Goal: Book appointment/travel/reservation

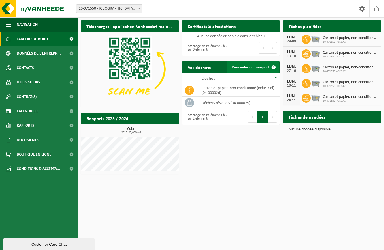
click at [257, 67] on span "Demander un transport" at bounding box center [250, 67] width 37 height 4
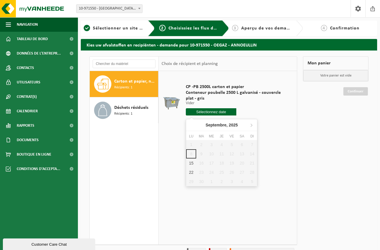
click at [226, 112] on input "text" at bounding box center [211, 111] width 50 height 7
click at [191, 163] on div "15" at bounding box center [191, 162] width 10 height 9
type input "à partir de 2025-09-15"
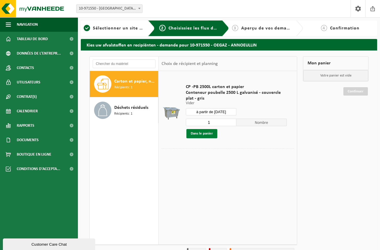
click at [207, 133] on button "Dans le panier" at bounding box center [201, 133] width 31 height 9
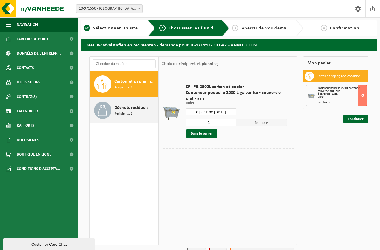
click at [127, 109] on span "Déchets résiduels" at bounding box center [131, 107] width 34 height 7
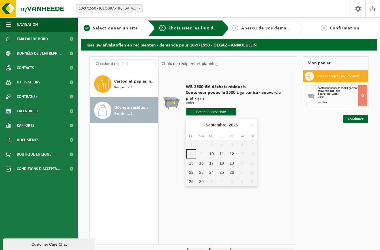
click at [225, 111] on input "text" at bounding box center [211, 111] width 50 height 7
click at [191, 163] on div "15" at bounding box center [191, 162] width 10 height 9
type input "à partir de 2025-09-15"
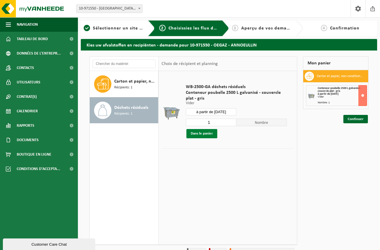
click at [210, 133] on button "Dans le panier" at bounding box center [201, 133] width 31 height 9
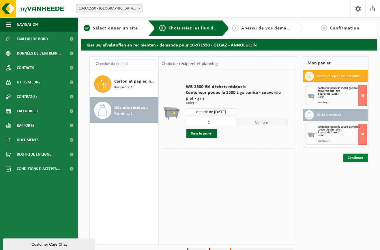
click at [351, 157] on link "Continuer" at bounding box center [355, 157] width 25 height 8
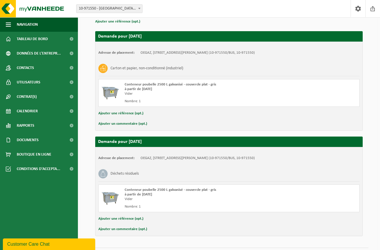
scroll to position [73, 0]
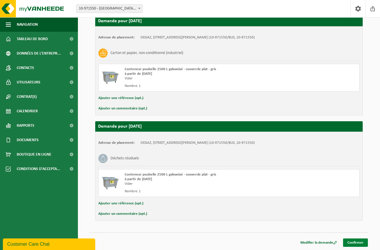
click at [353, 241] on link "Confirmer" at bounding box center [355, 242] width 25 height 8
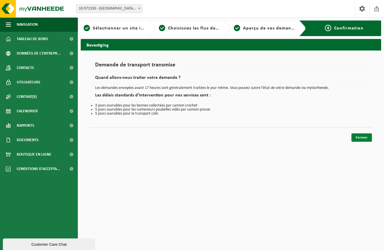
click at [367, 137] on link "Fermer" at bounding box center [361, 137] width 20 height 8
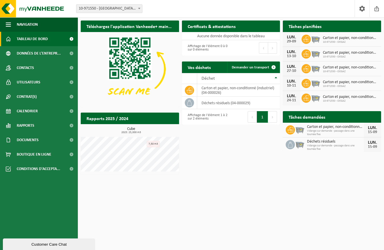
click at [306, 41] on icon at bounding box center [306, 39] width 6 height 5
click at [25, 110] on span "Calendrier" at bounding box center [27, 111] width 21 height 14
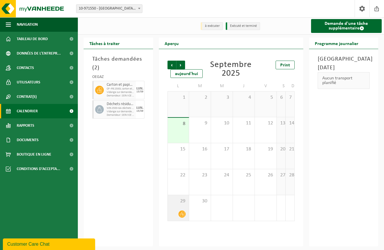
click at [183, 207] on div "29" at bounding box center [178, 208] width 21 height 26
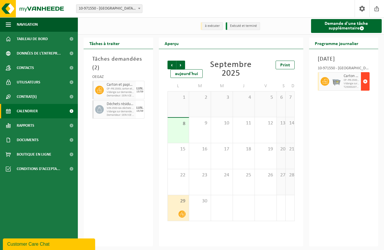
click at [366, 87] on span "button" at bounding box center [365, 82] width 5 height 12
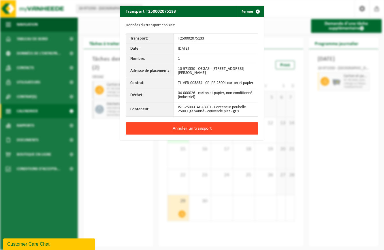
click at [239, 130] on button "Annuler un transport" at bounding box center [192, 128] width 133 height 12
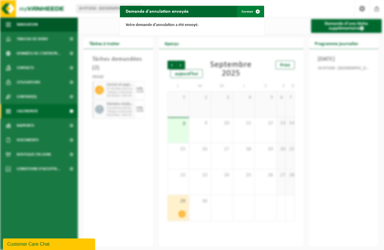
click at [255, 10] on span "button" at bounding box center [258, 12] width 12 height 12
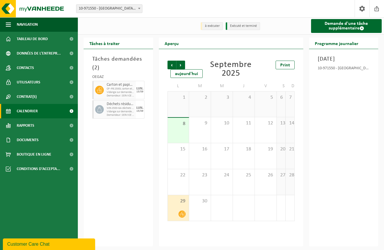
click at [177, 203] on span "29" at bounding box center [179, 201] width 16 height 6
click at [182, 65] on span "Suivant" at bounding box center [180, 65] width 9 height 9
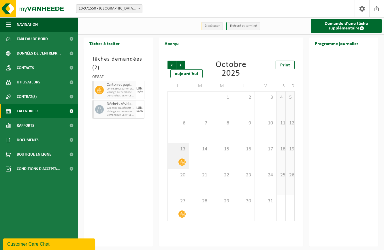
click at [178, 149] on span "13" at bounding box center [179, 149] width 16 height 6
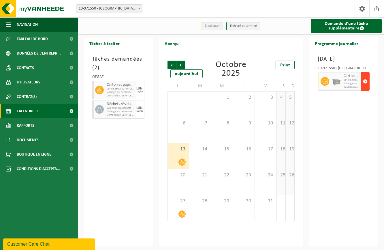
click at [366, 87] on span "button" at bounding box center [365, 82] width 5 height 12
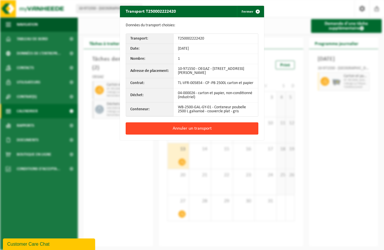
click at [212, 133] on button "Annuler un transport" at bounding box center [192, 128] width 133 height 12
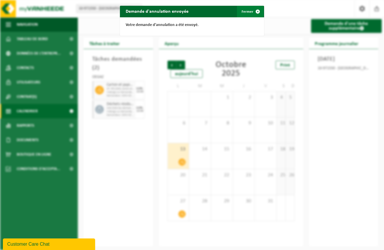
click at [249, 11] on button "Fermer" at bounding box center [250, 12] width 27 height 12
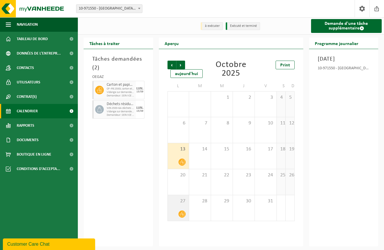
click at [183, 213] on icon at bounding box center [182, 213] width 5 height 5
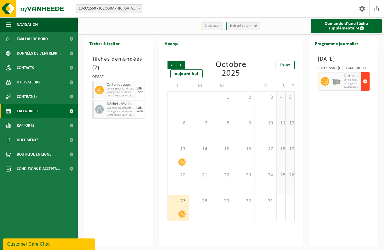
click at [365, 87] on span "button" at bounding box center [365, 82] width 5 height 12
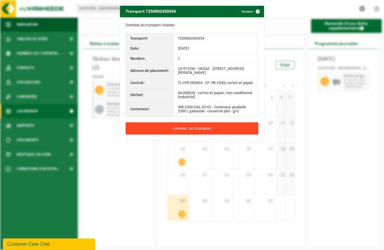
click at [235, 129] on button "Annuler un transport" at bounding box center [192, 128] width 133 height 12
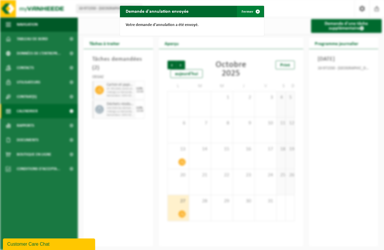
click at [244, 12] on button "Fermer" at bounding box center [250, 12] width 27 height 12
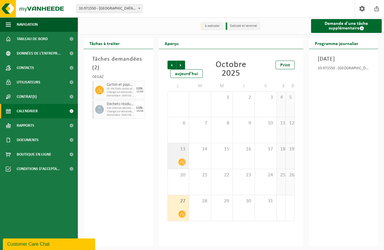
click at [183, 162] on icon at bounding box center [182, 161] width 5 height 5
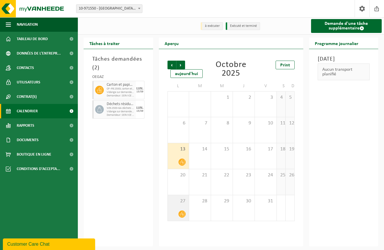
click at [184, 213] on icon at bounding box center [182, 213] width 5 height 5
click at [182, 214] on icon at bounding box center [182, 213] width 5 height 5
